Goal: Task Accomplishment & Management: Manage account settings

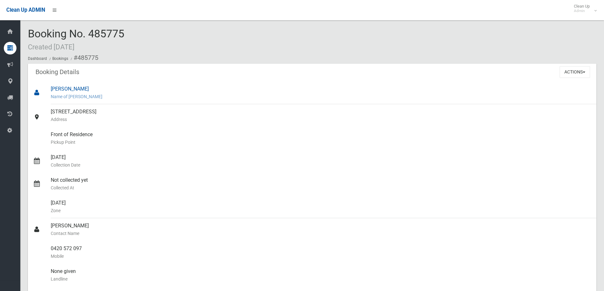
scroll to position [32, 0]
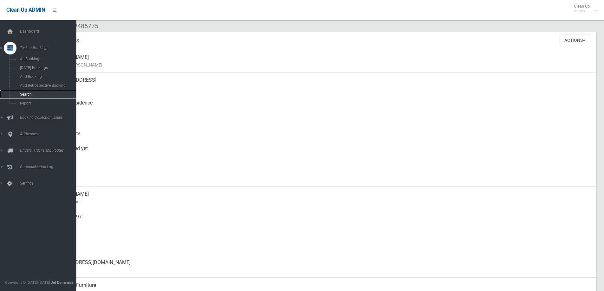
click at [42, 93] on span "Search" at bounding box center [46, 94] width 57 height 4
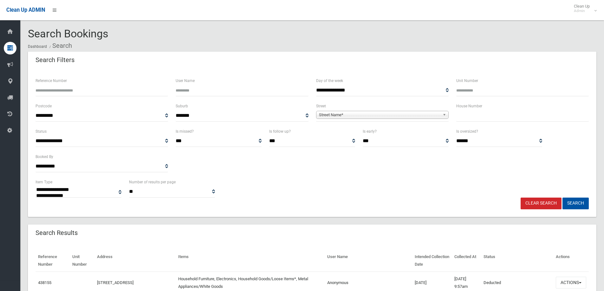
select select
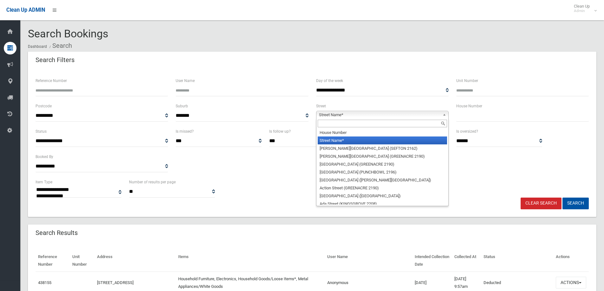
click at [350, 111] on link "Street Name*" at bounding box center [382, 115] width 133 height 8
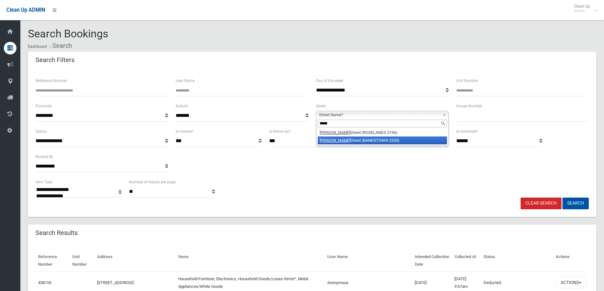
type input "*****"
click at [355, 139] on li "Bower Street (BANKSTOWN 2200)" at bounding box center [382, 141] width 129 height 8
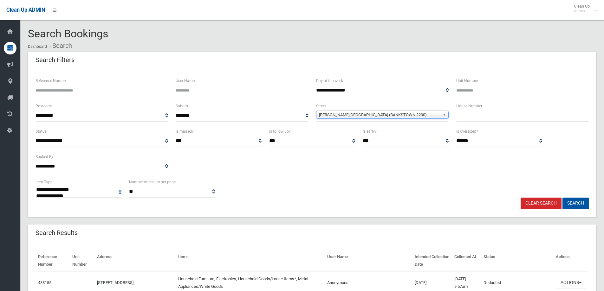
click at [496, 110] on input "text" at bounding box center [522, 116] width 133 height 12
type input "**"
click at [564, 197] on div "**********" at bounding box center [312, 188] width 561 height 19
click at [578, 204] on button "Search" at bounding box center [576, 204] width 26 height 12
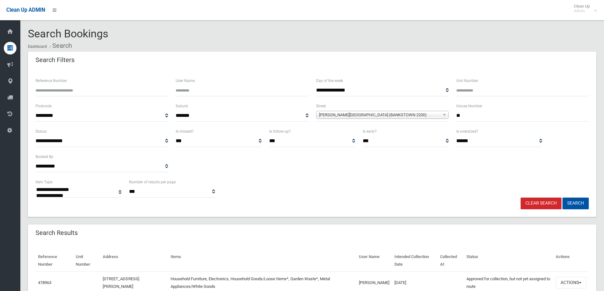
select select
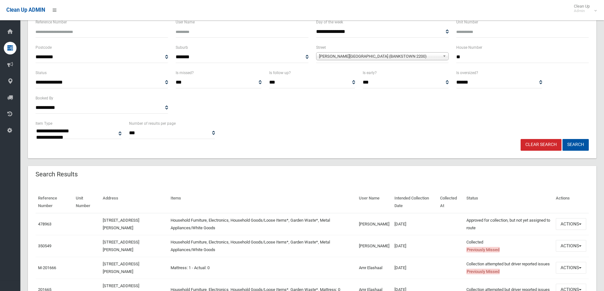
scroll to position [63, 0]
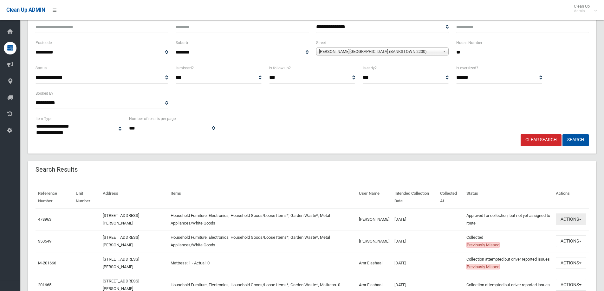
click at [566, 221] on button "Actions" at bounding box center [571, 220] width 30 height 12
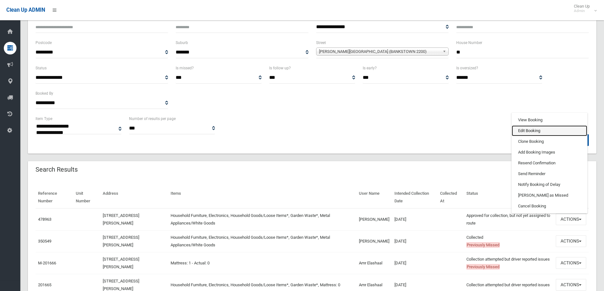
click at [530, 132] on link "Edit Booking" at bounding box center [549, 131] width 75 height 11
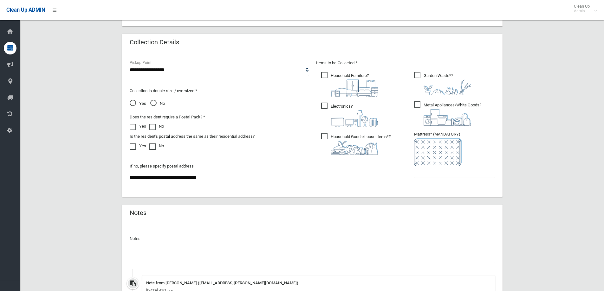
scroll to position [317, 0]
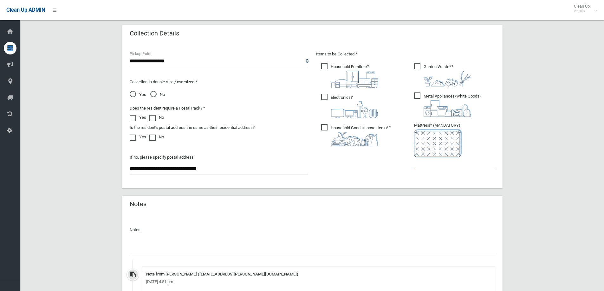
click at [442, 162] on input "text" at bounding box center [454, 164] width 81 height 12
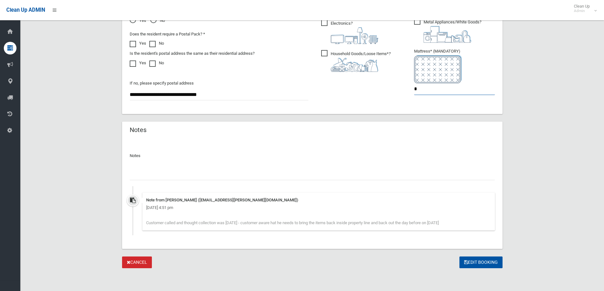
type input "*"
click at [138, 179] on input "text" at bounding box center [312, 175] width 365 height 12
type input "*"
type input "**********"
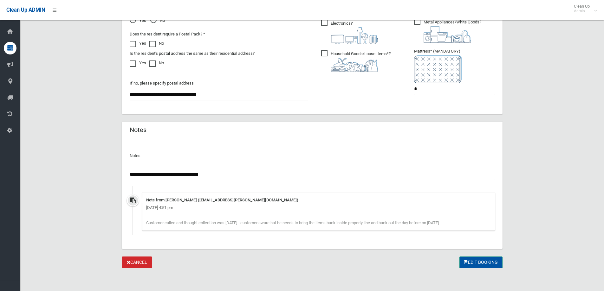
click at [482, 264] on button "Edit Booking" at bounding box center [481, 263] width 43 height 12
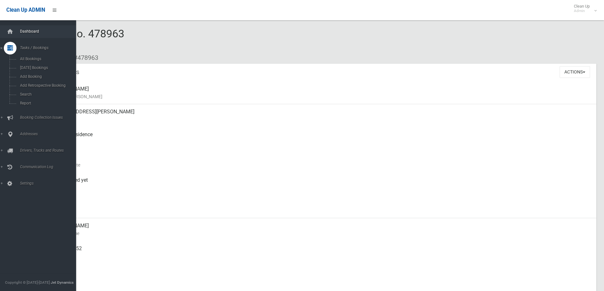
click at [34, 34] on link "Dashboard" at bounding box center [40, 31] width 81 height 13
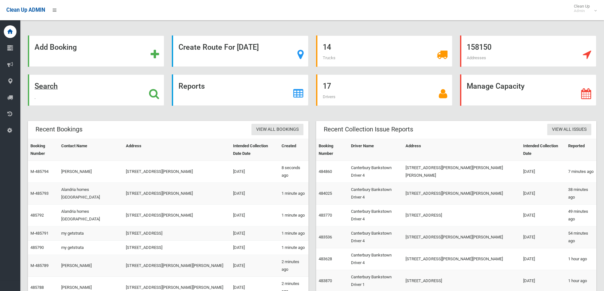
click at [44, 88] on strong "Search" at bounding box center [46, 86] width 23 height 9
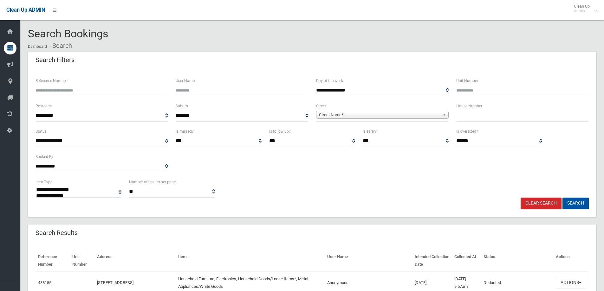
select select
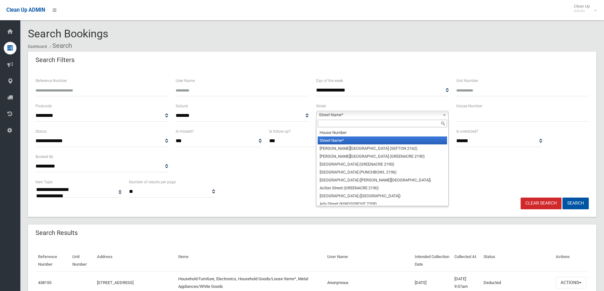
click at [366, 111] on link "Street Name*" at bounding box center [382, 115] width 133 height 8
click at [354, 126] on input "text" at bounding box center [382, 124] width 129 height 8
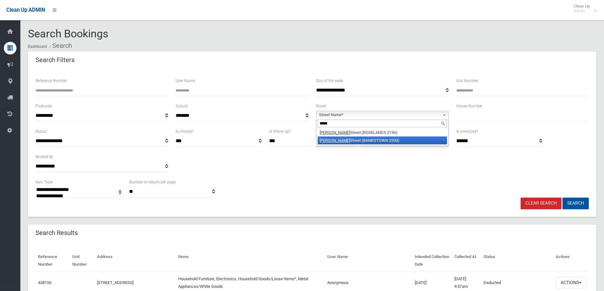
type input "*****"
click at [354, 143] on li "Bower Street (BANKSTOWN 2200)" at bounding box center [382, 141] width 129 height 8
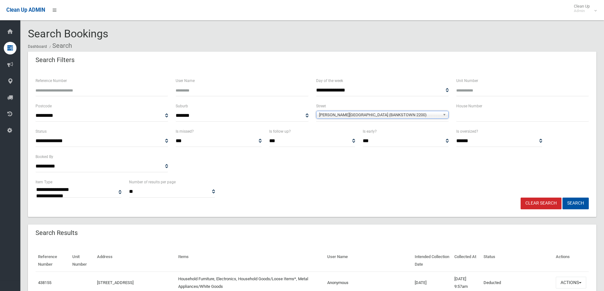
click at [482, 119] on input "text" at bounding box center [522, 116] width 133 height 12
type input "**"
click at [563, 198] on button "Search" at bounding box center [576, 204] width 26 height 12
click at [582, 204] on button "Search" at bounding box center [576, 204] width 26 height 12
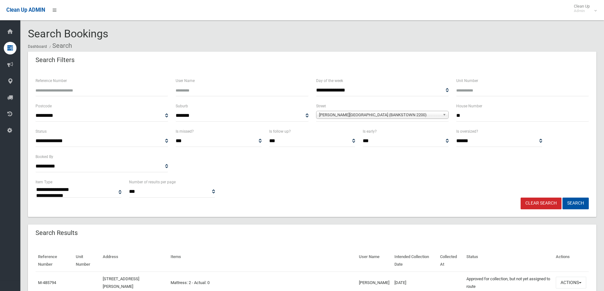
select select
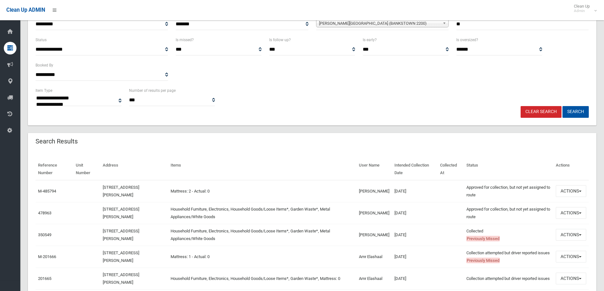
scroll to position [95, 0]
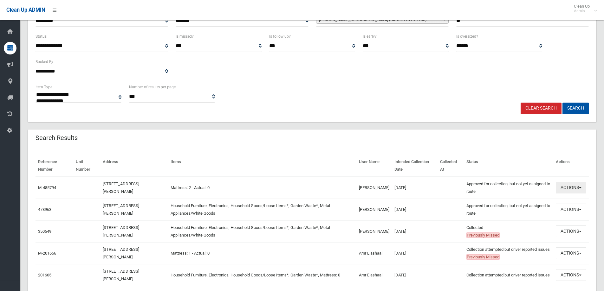
click at [560, 187] on button "Actions" at bounding box center [571, 188] width 30 height 12
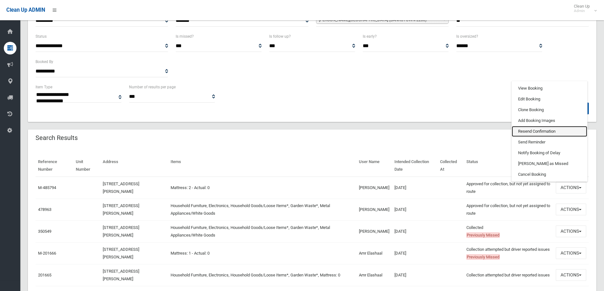
click at [545, 128] on link "Resend Confirmation" at bounding box center [549, 131] width 75 height 11
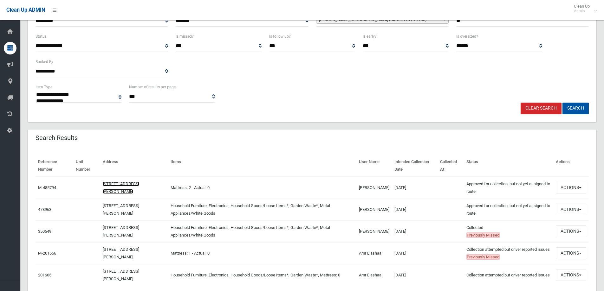
click at [129, 184] on link "[STREET_ADDRESS][PERSON_NAME]" at bounding box center [121, 188] width 36 height 12
click at [121, 206] on link "[STREET_ADDRESS][PERSON_NAME]" at bounding box center [121, 210] width 36 height 12
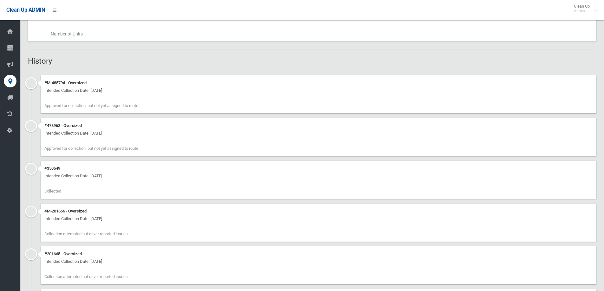
scroll to position [222, 0]
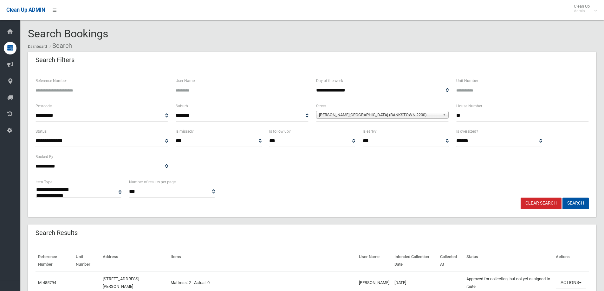
select select
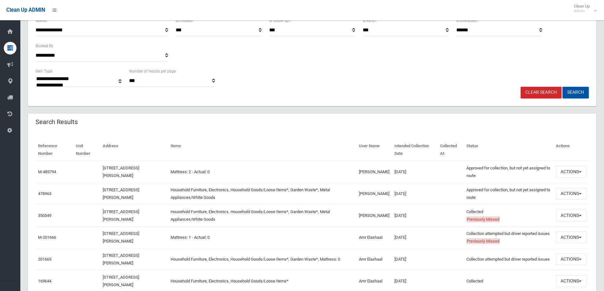
scroll to position [127, 0]
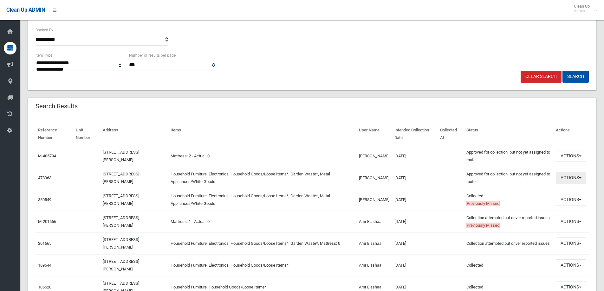
click at [568, 177] on button "Actions" at bounding box center [571, 178] width 30 height 12
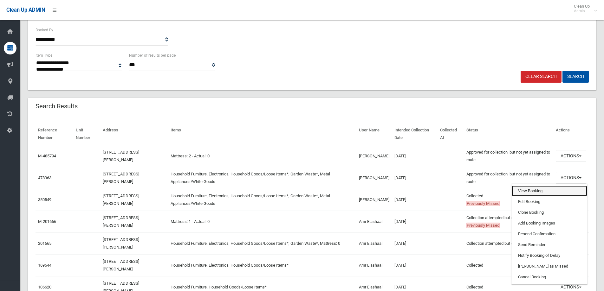
click at [534, 189] on link "View Booking" at bounding box center [549, 191] width 75 height 11
